Goal: Navigation & Orientation: Find specific page/section

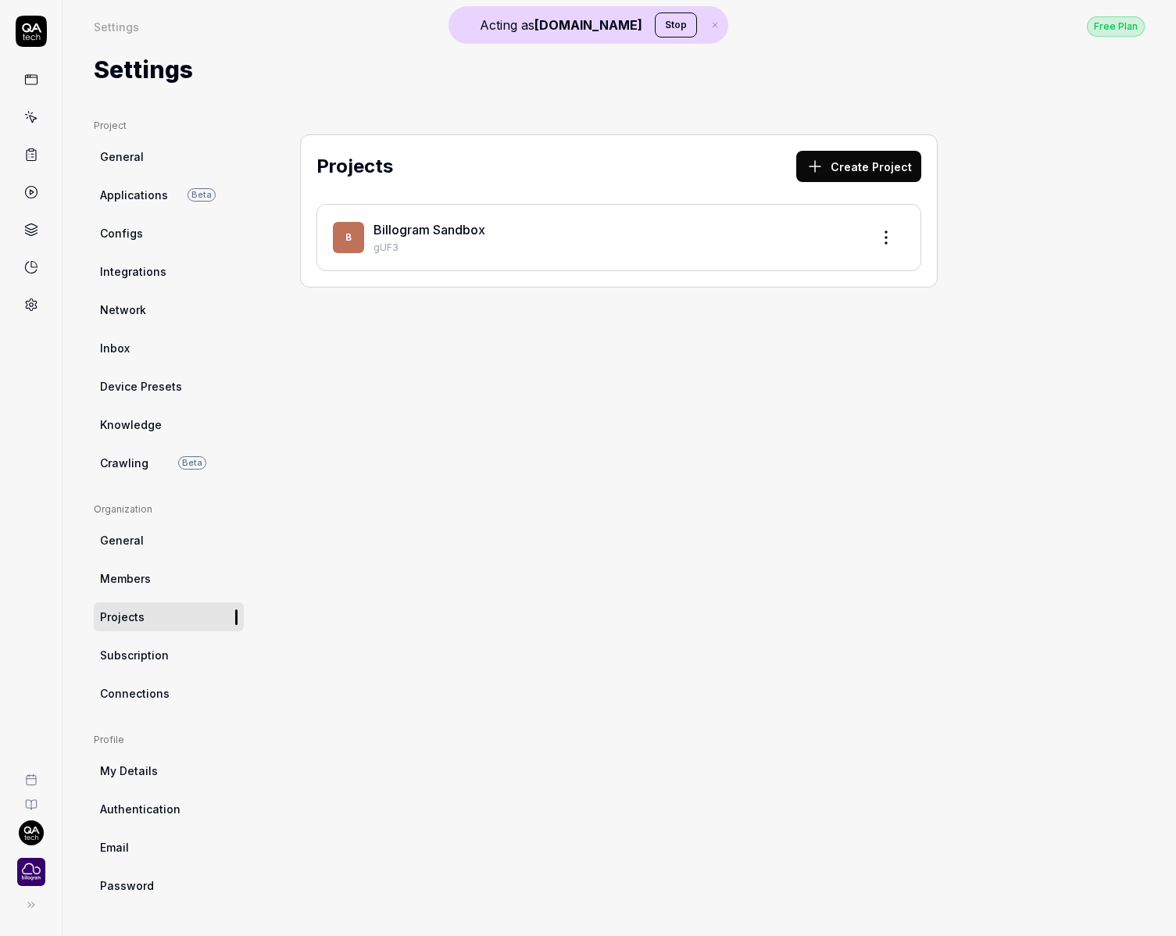
click at [658, 27] on button "Stop" at bounding box center [676, 25] width 42 height 25
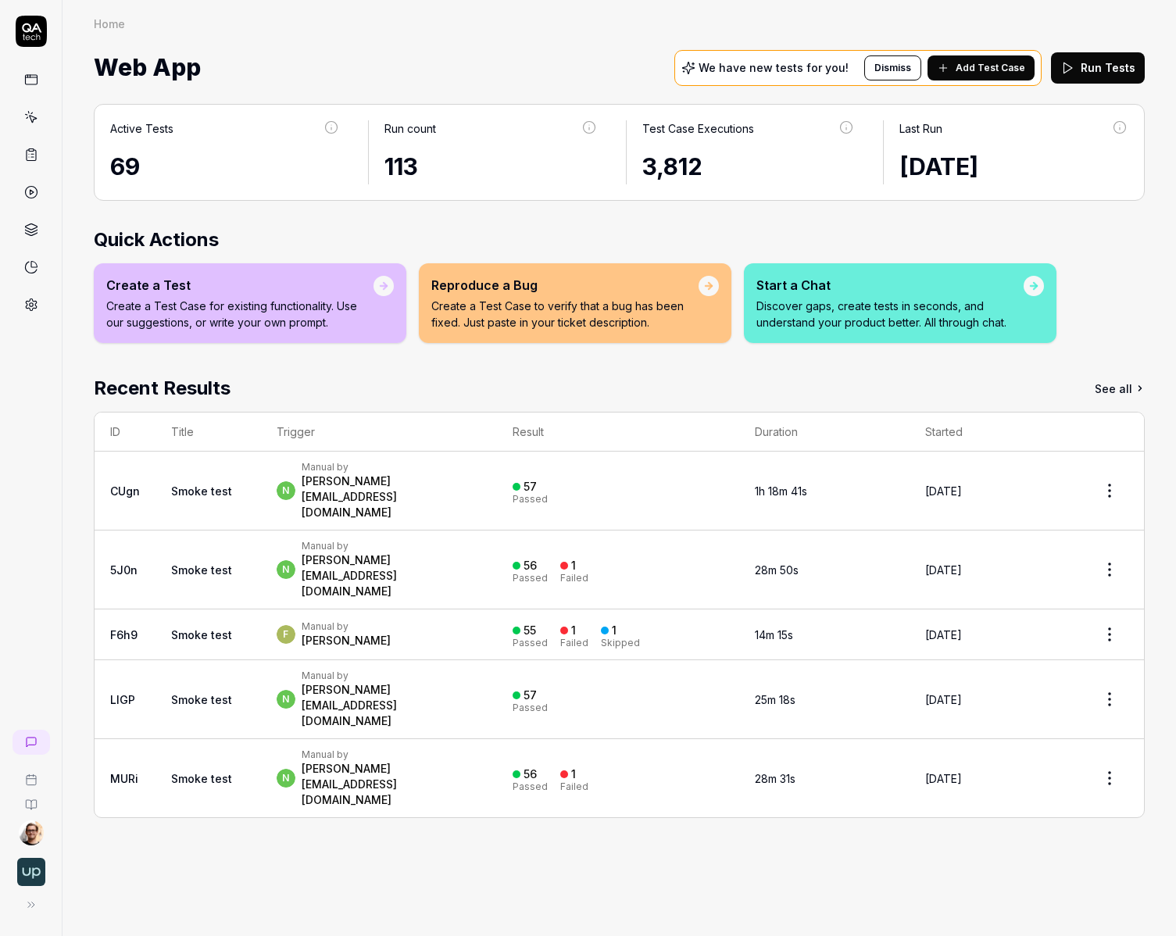
click at [30, 835] on html "Home Home Web App We have new tests for you! Dismiss Add Test Case Run Tests Ac…" at bounding box center [588, 468] width 1176 height 936
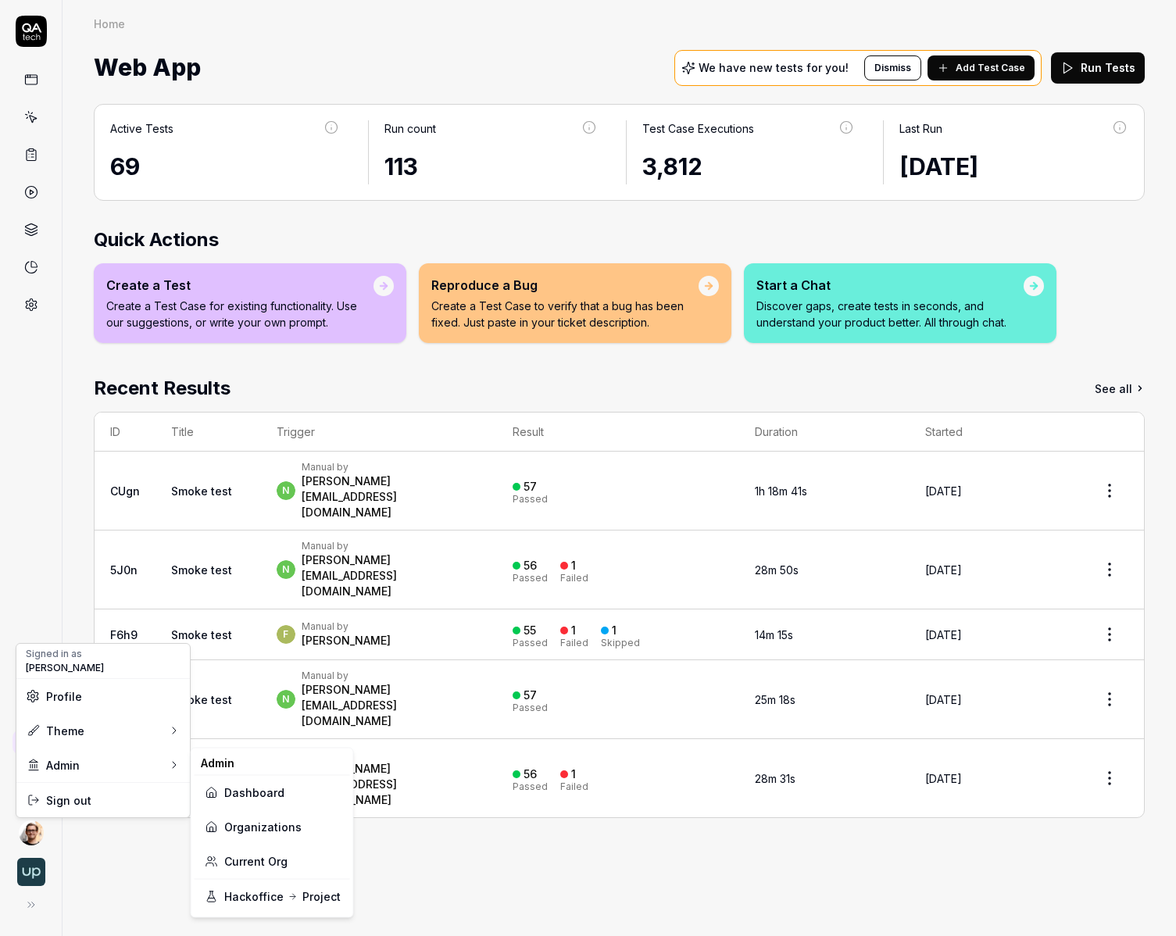
click at [286, 822] on link "Organizations" at bounding box center [272, 827] width 137 height 34
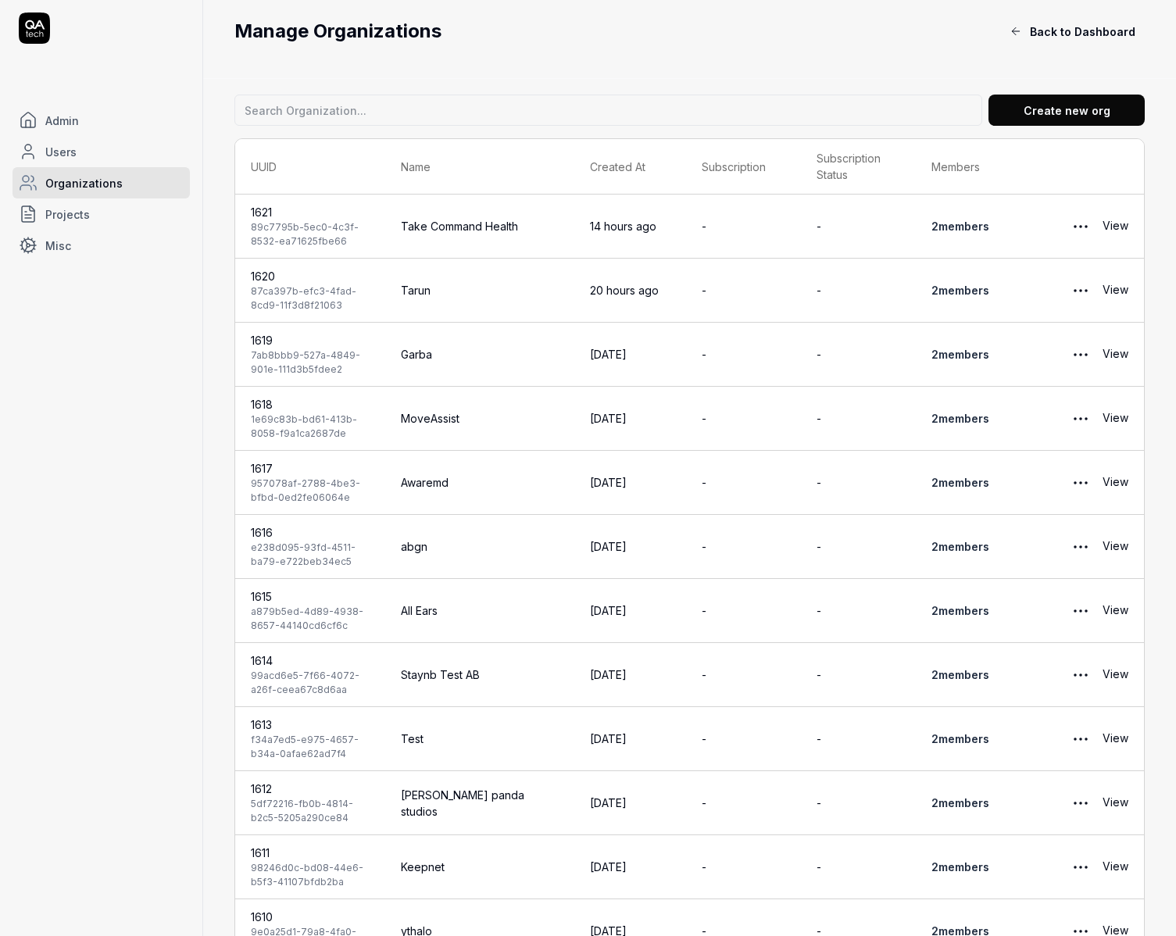
click at [83, 209] on span "Projects" at bounding box center [67, 214] width 45 height 16
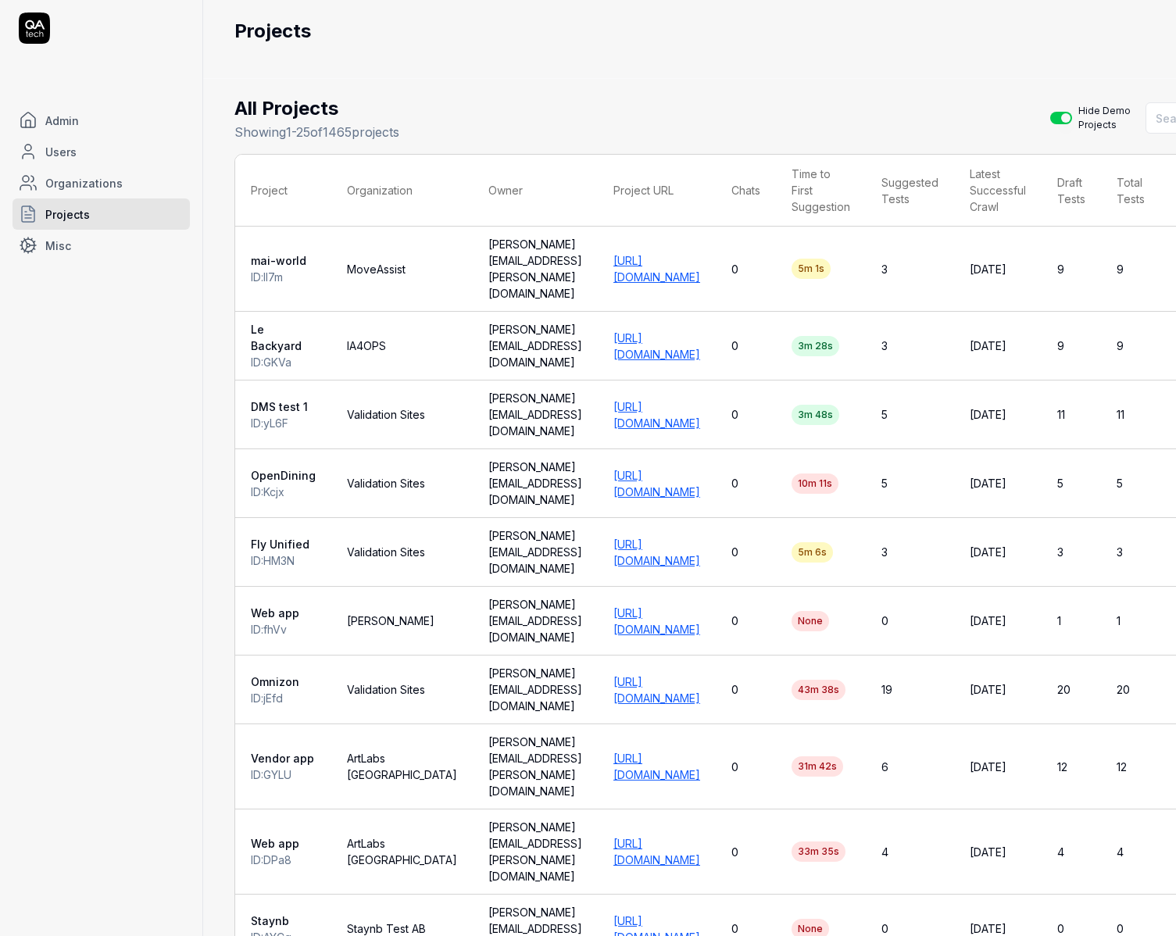
click at [618, 99] on div "All Projects Showing 1 - 25 of 1465 projects Hide Demo Projects" at bounding box center [801, 118] width 1134 height 47
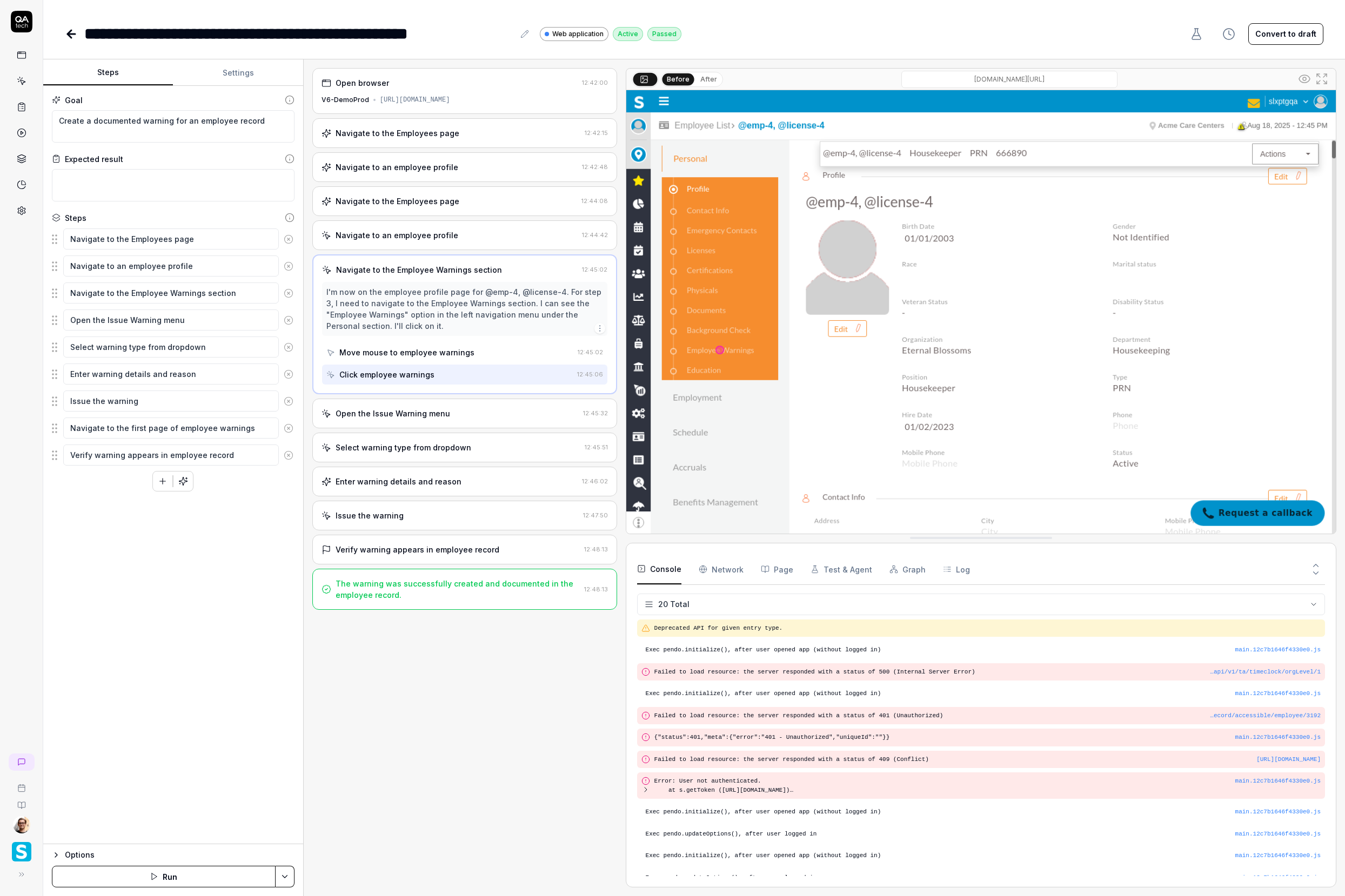
scroll to position [95, 0]
